Goal: Obtain resource: Obtain resource

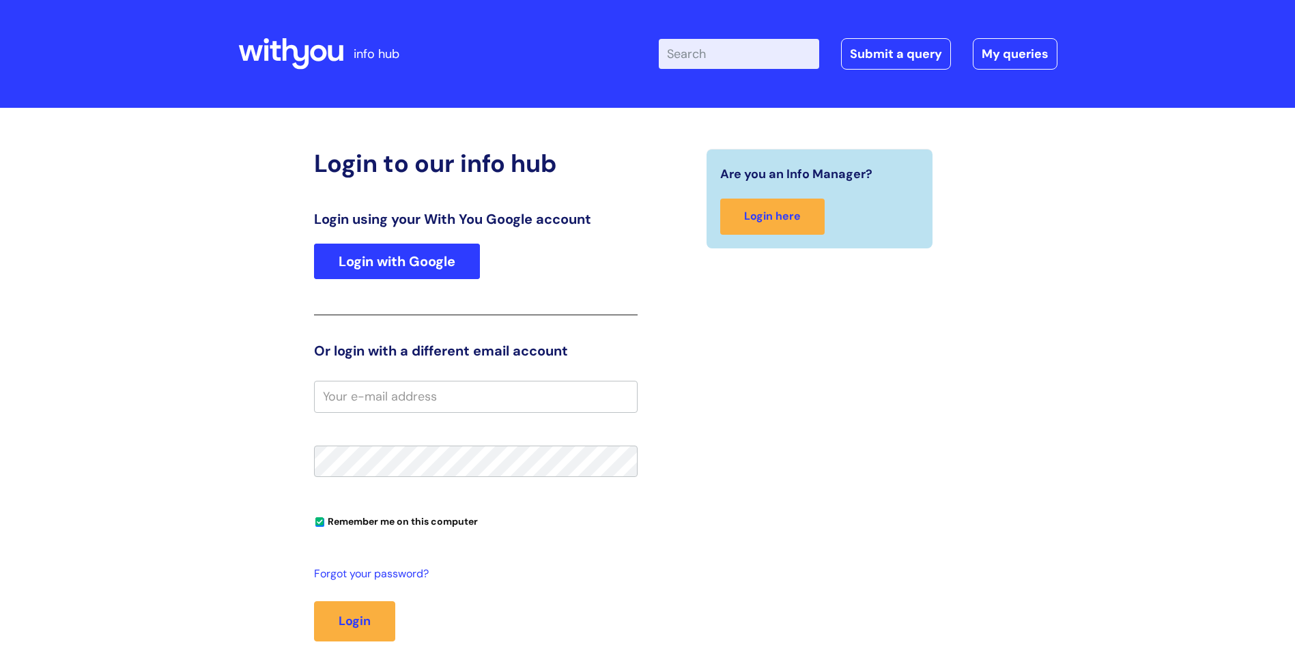
click at [392, 257] on link "Login with Google" at bounding box center [397, 262] width 166 height 36
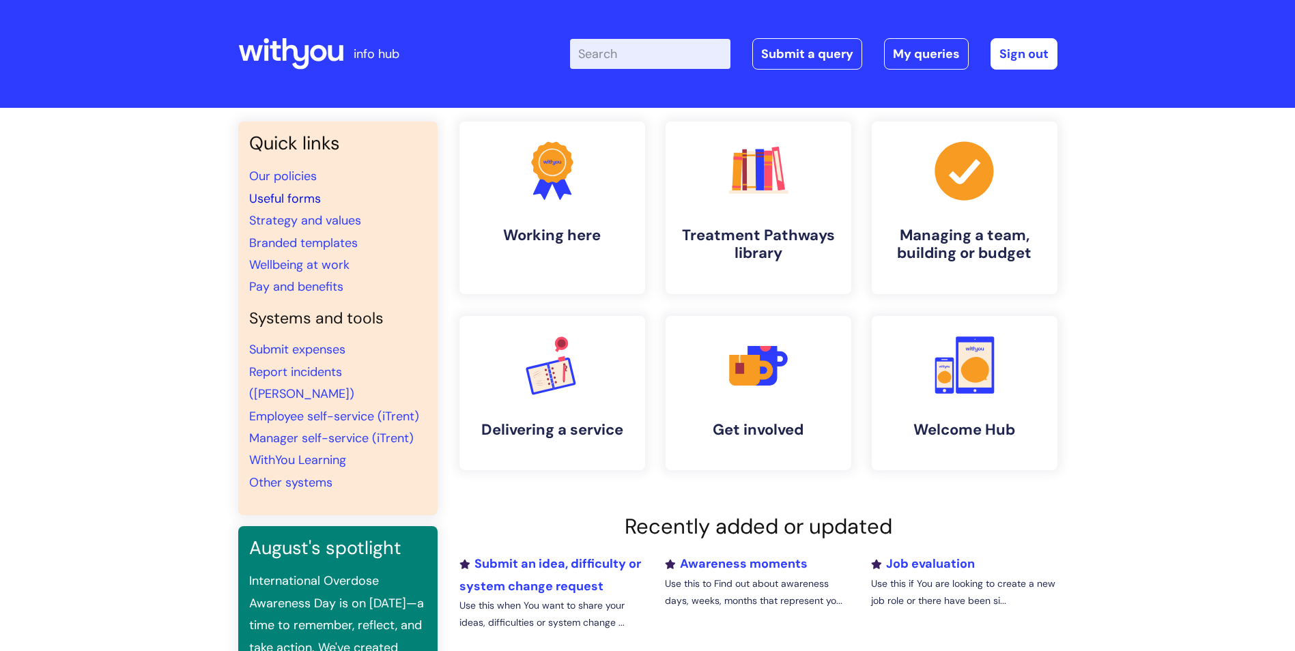
click at [287, 204] on link "Useful forms" at bounding box center [285, 198] width 72 height 16
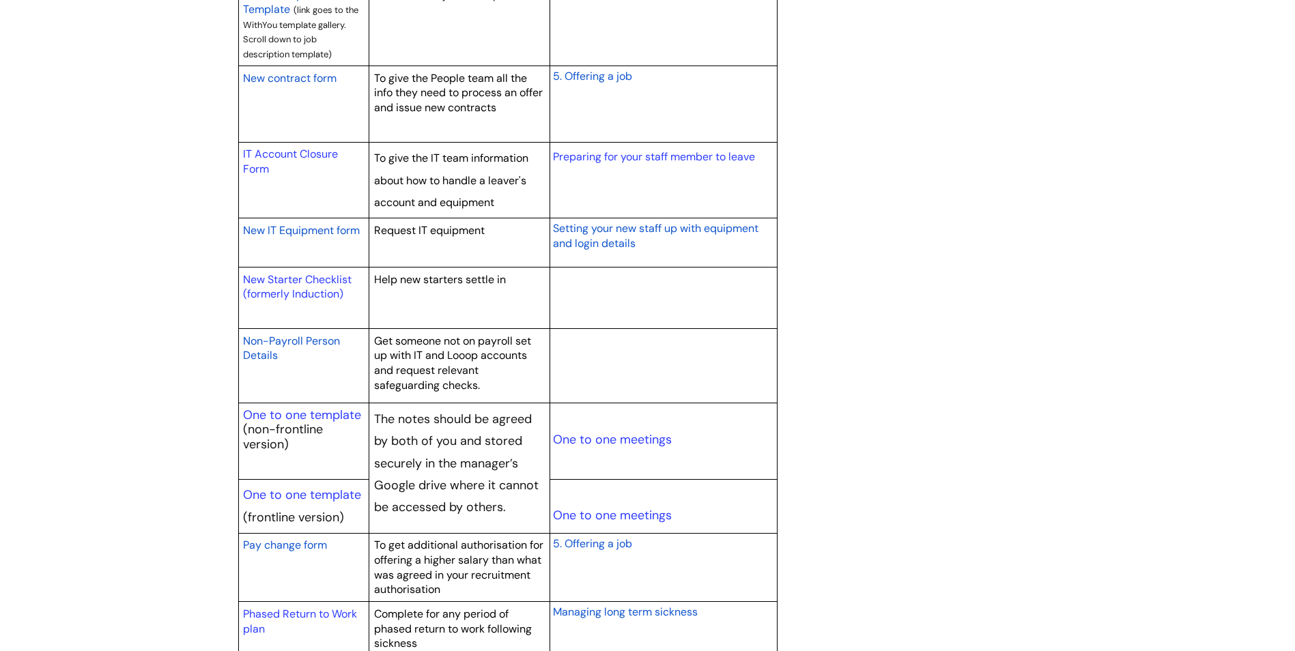
scroll to position [1297, 0]
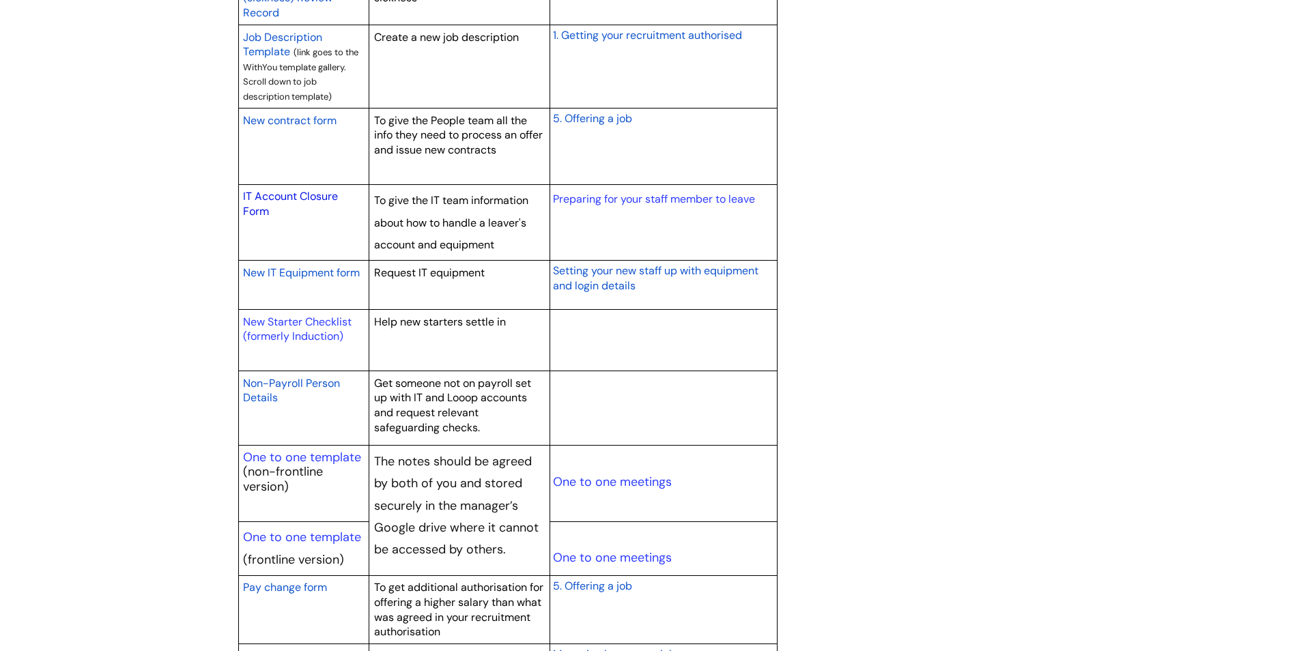
click at [294, 196] on link "IT Account Closure Form" at bounding box center [290, 203] width 95 height 29
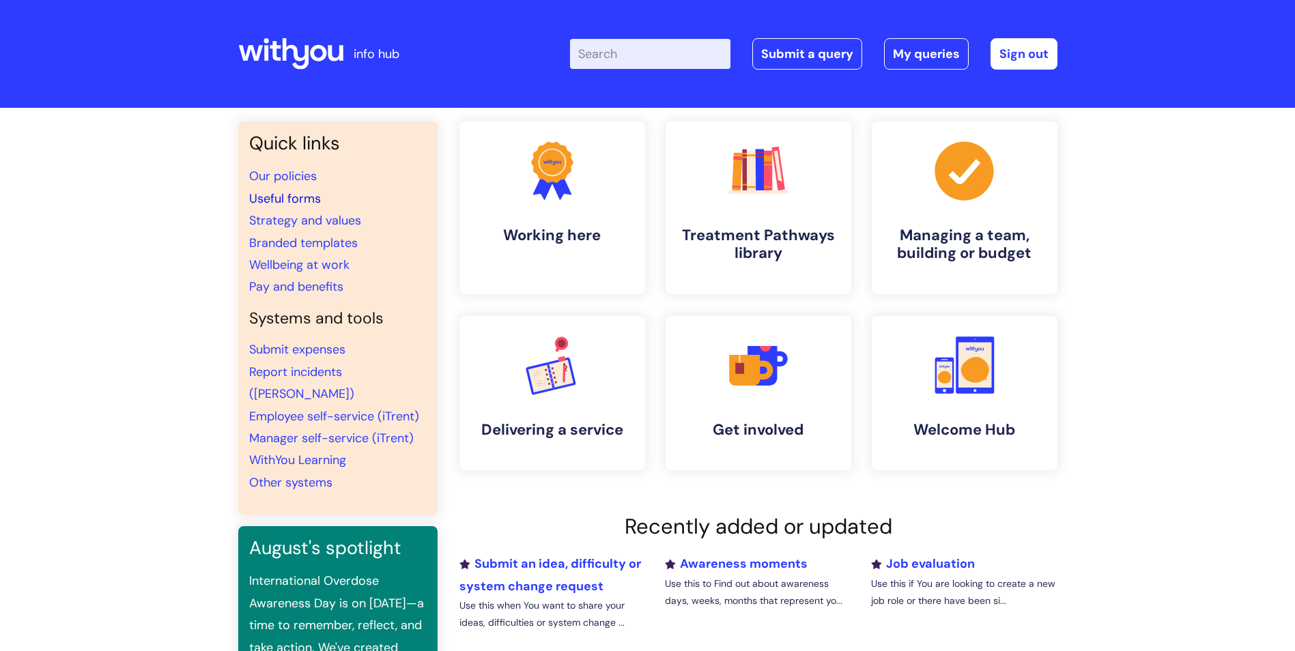
click at [289, 197] on link "Useful forms" at bounding box center [285, 198] width 72 height 16
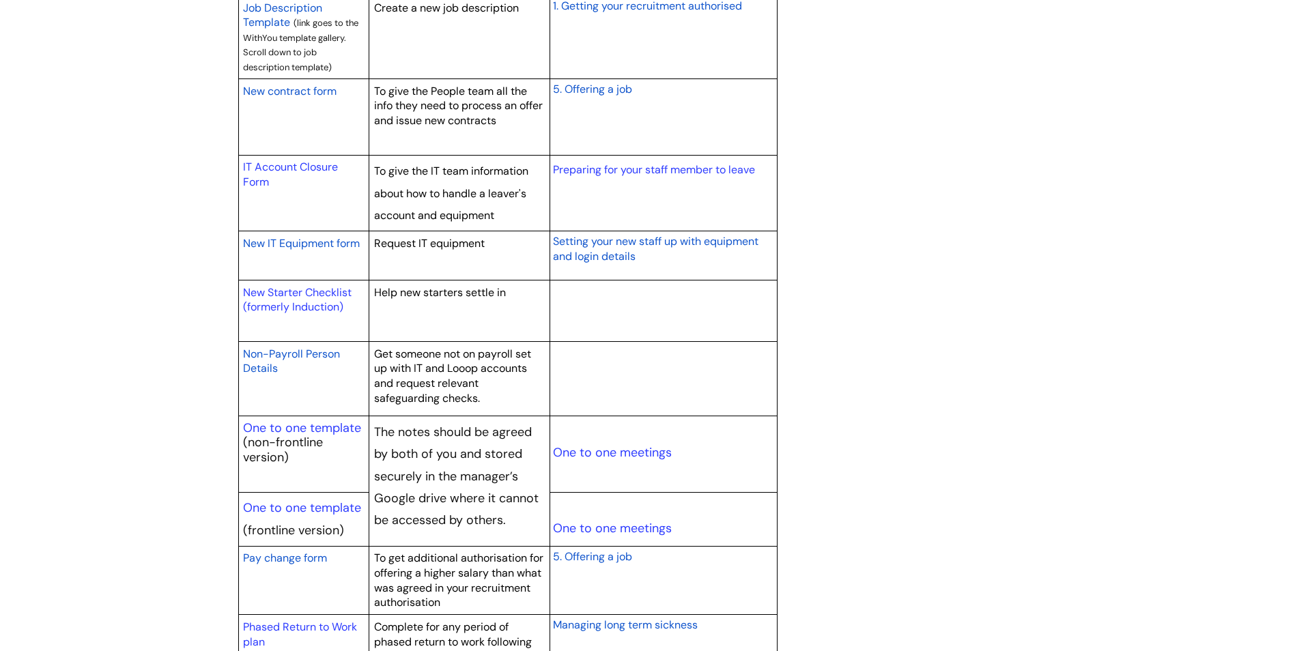
scroll to position [1366, 0]
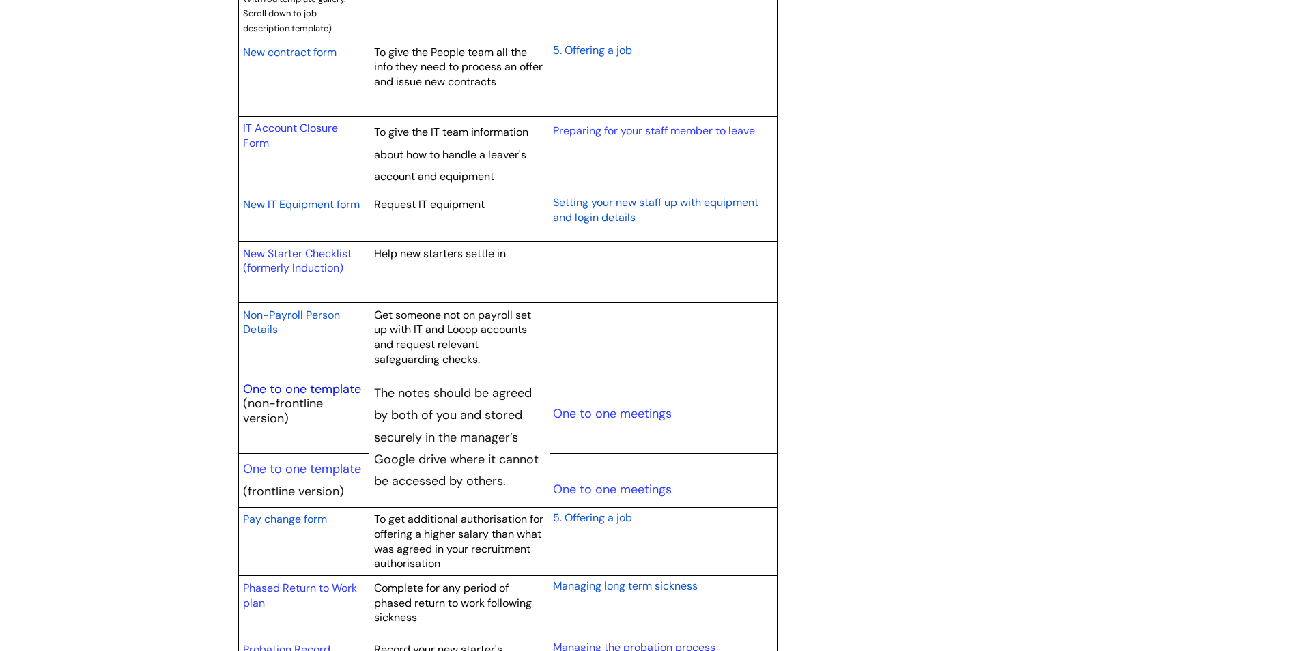
click at [338, 385] on link "One to one template" at bounding box center [302, 389] width 118 height 16
